Goal: Information Seeking & Learning: Learn about a topic

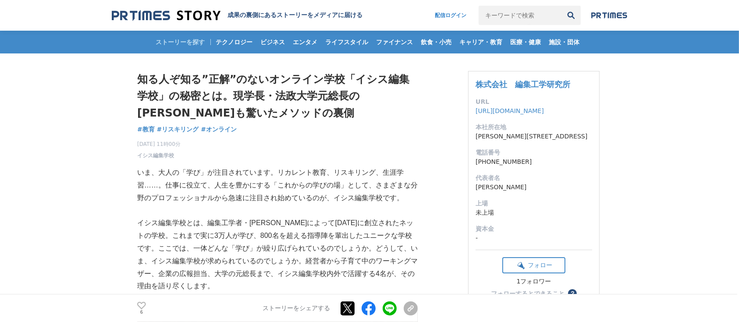
click at [259, 107] on h1 "知る人ぞ知る”正解”のないオンライン学校「イシス編集学校」の秘密とは。現学長・法政大学元総長の田中優子も驚いたメソッドの裏側" at bounding box center [277, 96] width 280 height 50
click at [377, 153] on div "2025年4月23日 11時00分 イシス編集学校 6" at bounding box center [277, 148] width 280 height 23
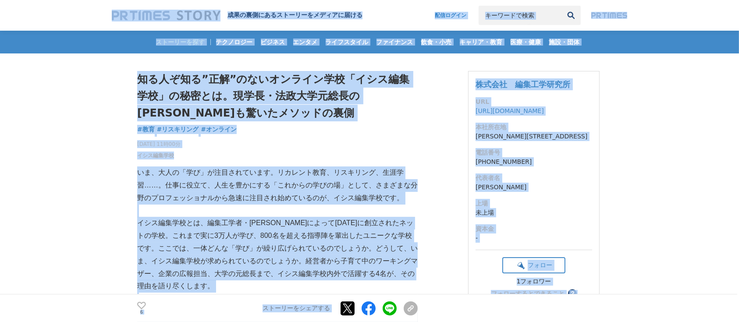
copy body "成果の裏側にあるストーリーをメディアに届ける 配信ログイン 検索履歴 全て削除 検索履歴 全て削除 イシス編集学校 オンライン 教育 学び 座談会 対談 ﾊﾞ…"
click at [325, 138] on div "2025年4月23日 11時00分 イシス編集学校 6" at bounding box center [277, 148] width 280 height 23
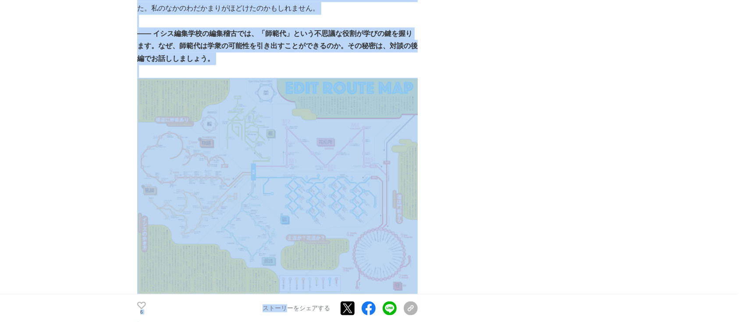
scroll to position [4316, 0]
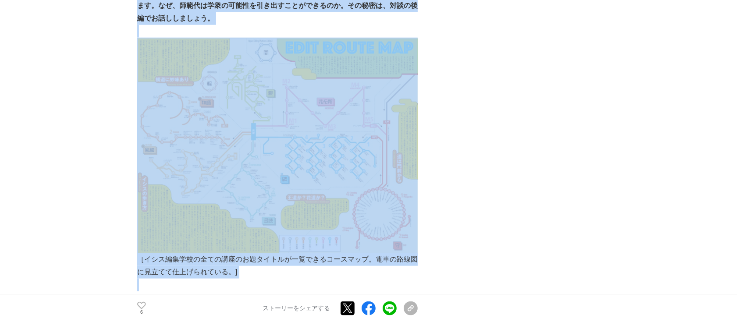
drag, startPoint x: 132, startPoint y: 71, endPoint x: 310, endPoint y: 231, distance: 239.5
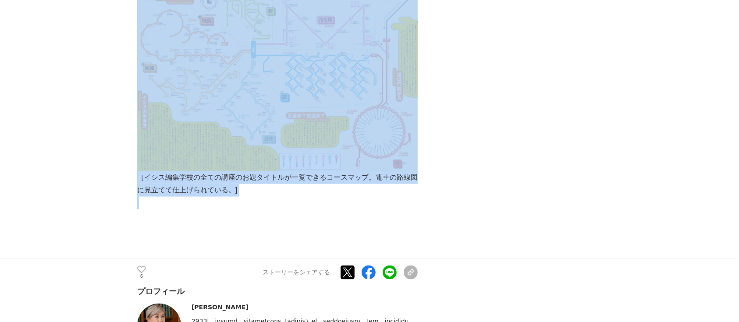
scroll to position [4432, 0]
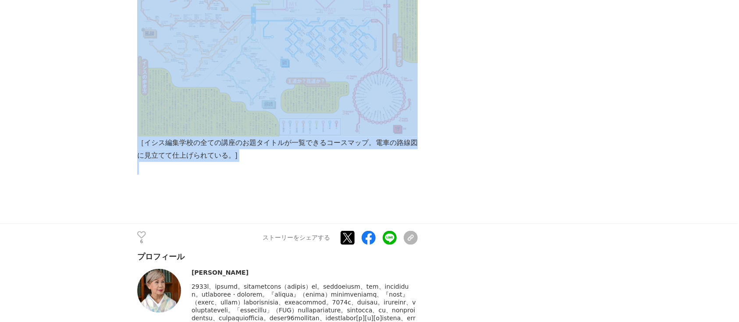
copy section "知る人ぞ知る”正解”のないオンライン学校「イシス編集学校」の秘密とは。現学長・法政大学元総長の田中優子も驚いたメソッドの裏側 教育 #教育 #リスキリング #…"
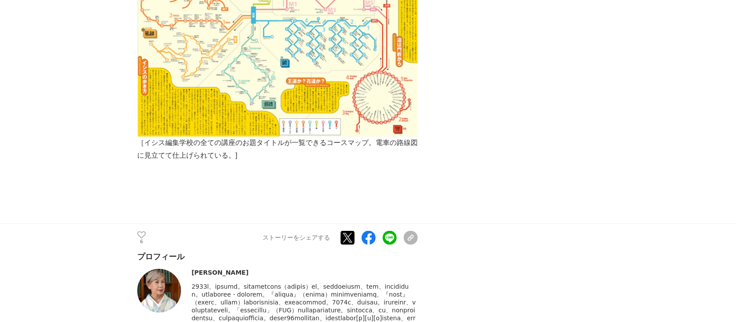
click at [418, 224] on div "6 いいね！する ストーリーをシェアする Xでポストする Facebookでシェアする LINEでシェアする リンクをコピー" at bounding box center [277, 238] width 280 height 28
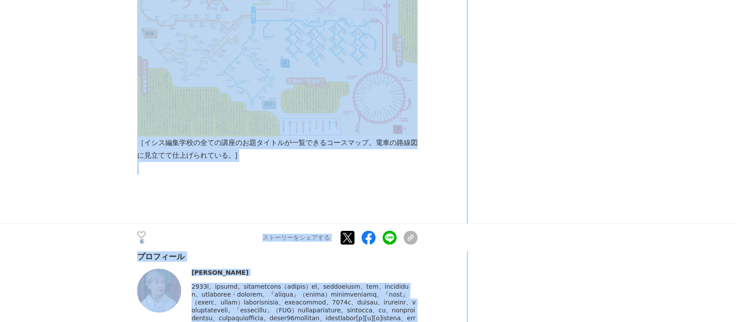
copy body "成果の裏側にあるストーリーをメディアに届ける 配信ログイン 検索履歴 全て削除 検索履歴 全て削除 イシス編集学校 オンライン 教育 学び 座談会 対談 ﾊﾞ…"
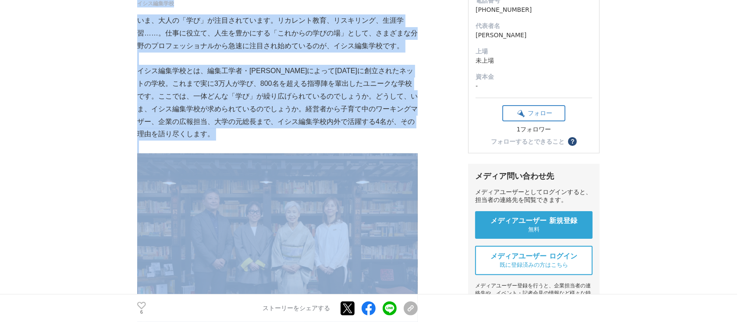
scroll to position [0, 0]
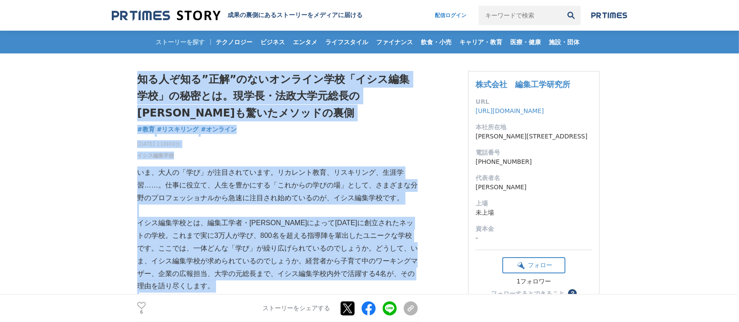
drag, startPoint x: 216, startPoint y: 146, endPoint x: 138, endPoint y: 78, distance: 103.4
copy section "知る人ぞ知る”正解”のないオンライン学校「イシス編集学校」の秘密とは。現学長・法政大学元総長の田中優子も驚いたメソッドの裏側 教育 #教育 #リスキリング #…"
click at [379, 138] on div "2025年4月23日 11時00分 イシス編集学校 6" at bounding box center [277, 148] width 280 height 23
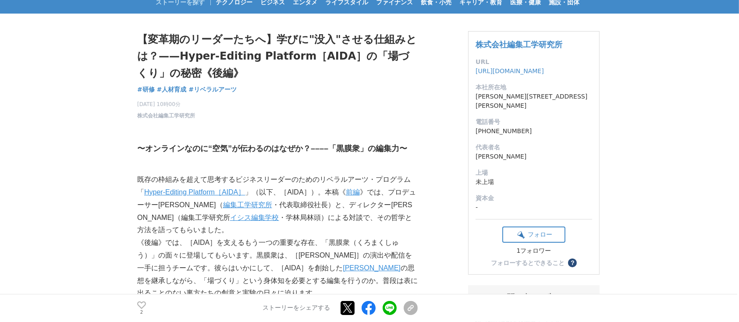
scroll to position [58, 0]
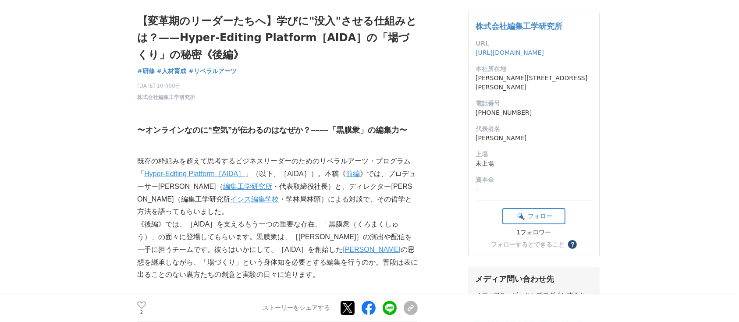
click at [345, 58] on h1 "【変革期のリーダーたちへ】学びに"没入"させる仕組みとは？——Hyper-Editing Platform［AIDA］の「場づくり」の秘密《後編》" at bounding box center [277, 38] width 280 height 50
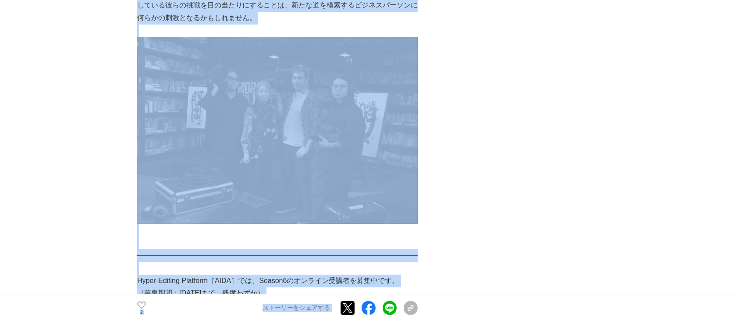
scroll to position [6657, 0]
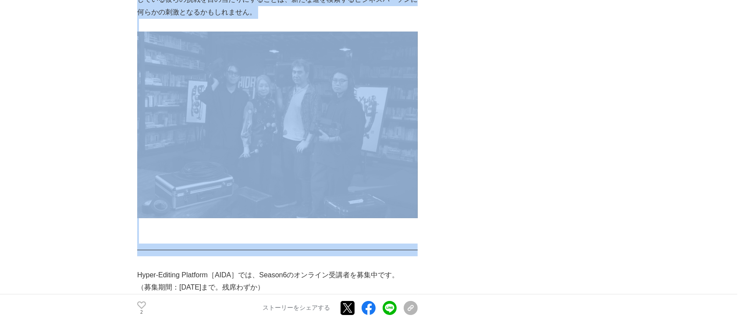
drag, startPoint x: 142, startPoint y: 18, endPoint x: 390, endPoint y: 34, distance: 247.7
copy section "loremipsumd】sit"am"consecte？——Adipi-Elitsed Doeiusmo［TEMP］i「utla」etd《ma》 al #en…"
